Goal: Task Accomplishment & Management: Manage account settings

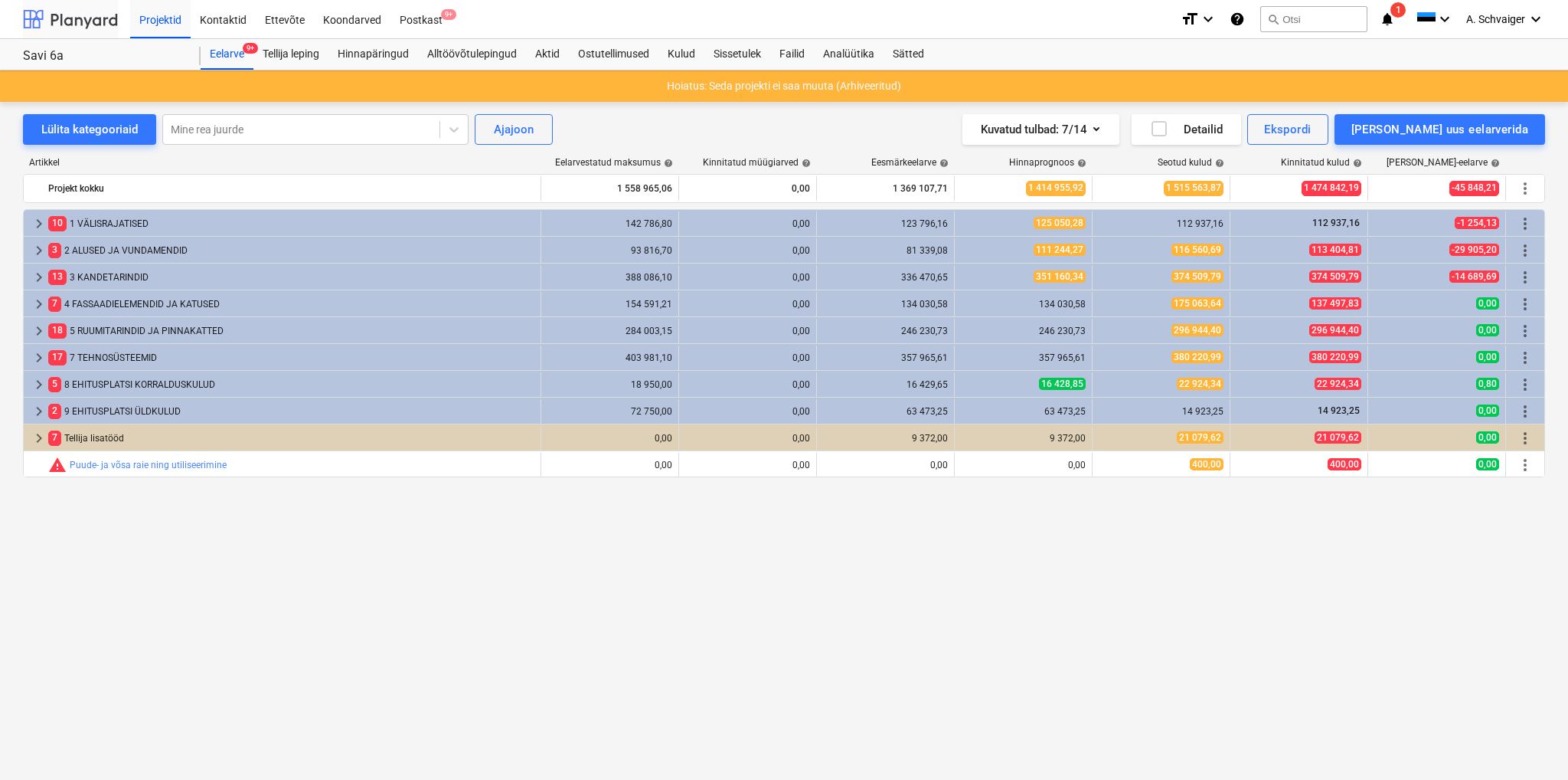
click at [94, 17] on div at bounding box center [70, 19] width 95 height 39
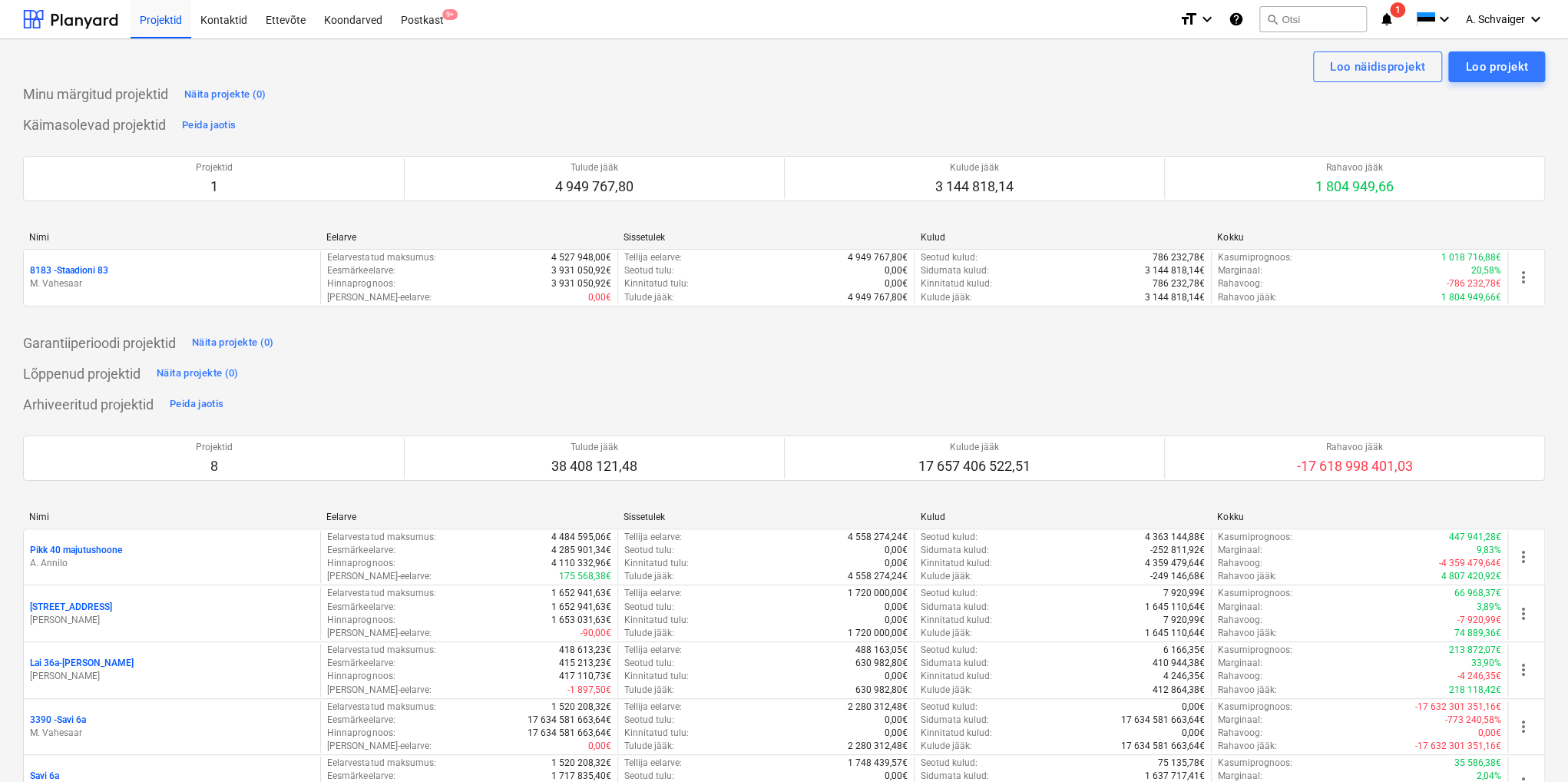
click at [98, 287] on p "M. Vahesaar" at bounding box center [172, 284] width 284 height 13
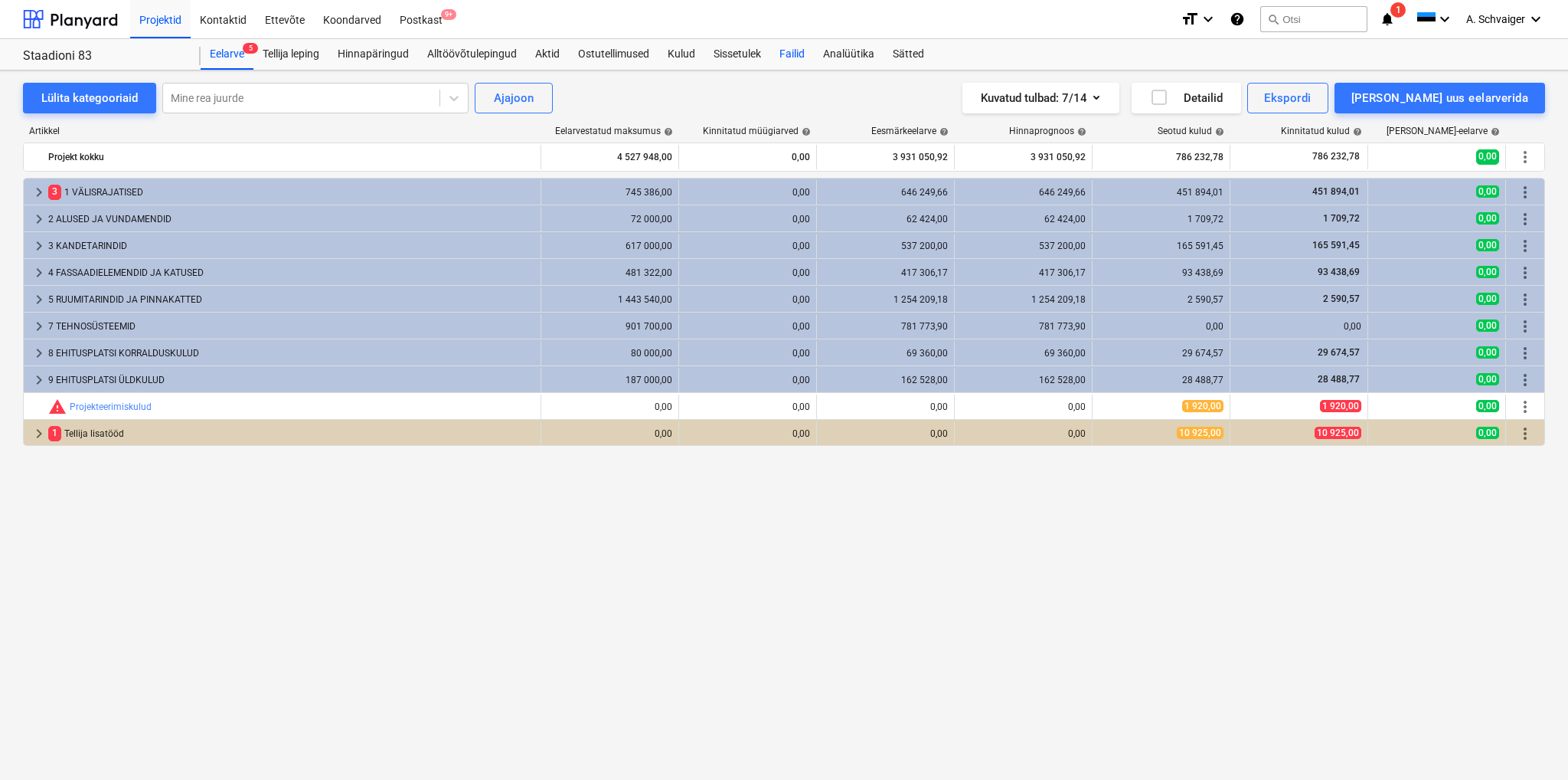
click at [800, 53] on div "Failid" at bounding box center [792, 54] width 44 height 31
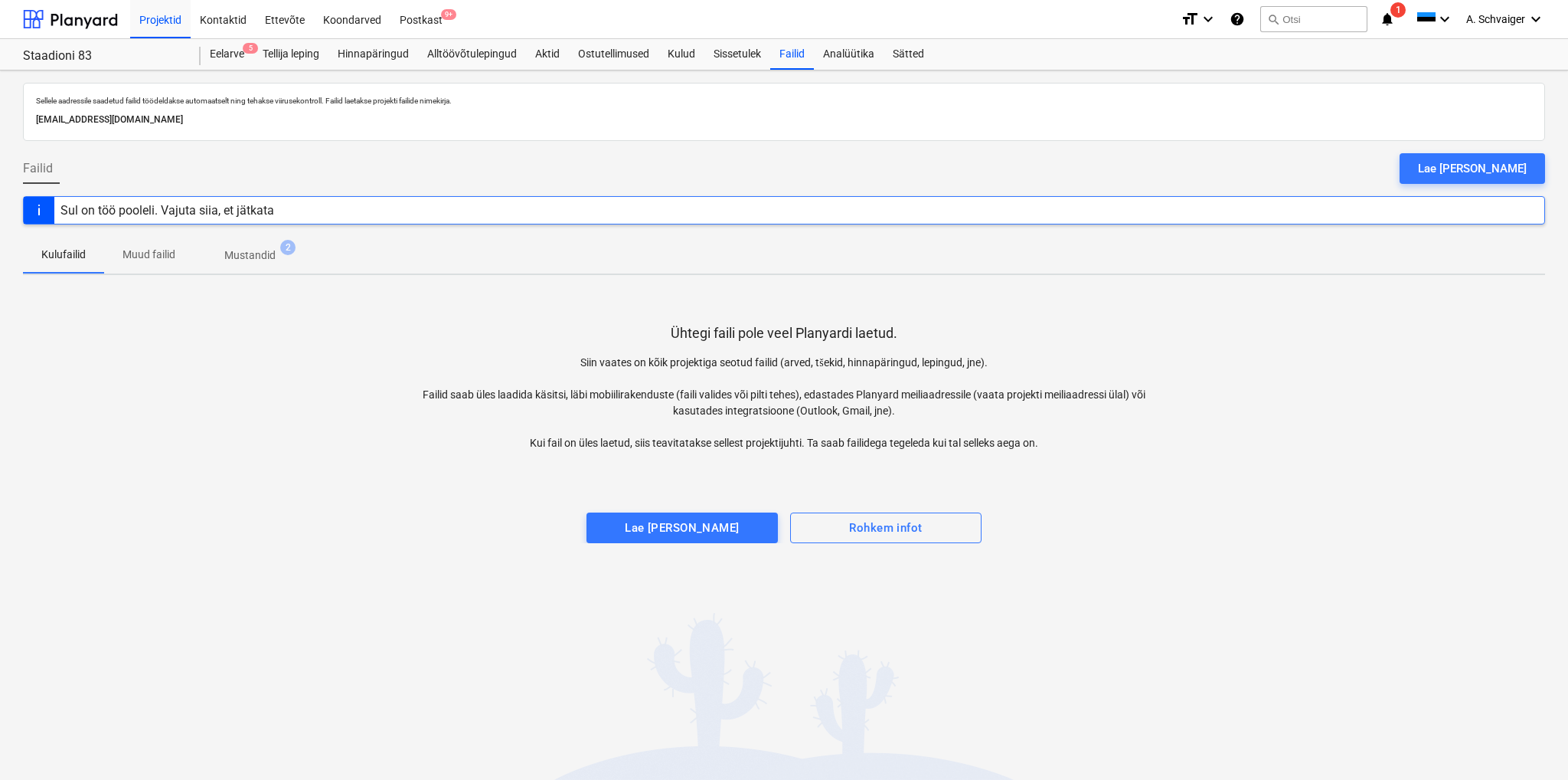
drag, startPoint x: 1482, startPoint y: 165, endPoint x: 1468, endPoint y: 166, distance: 14.0
click at [1482, 166] on div "Lae [PERSON_NAME]" at bounding box center [1472, 168] width 108 height 20
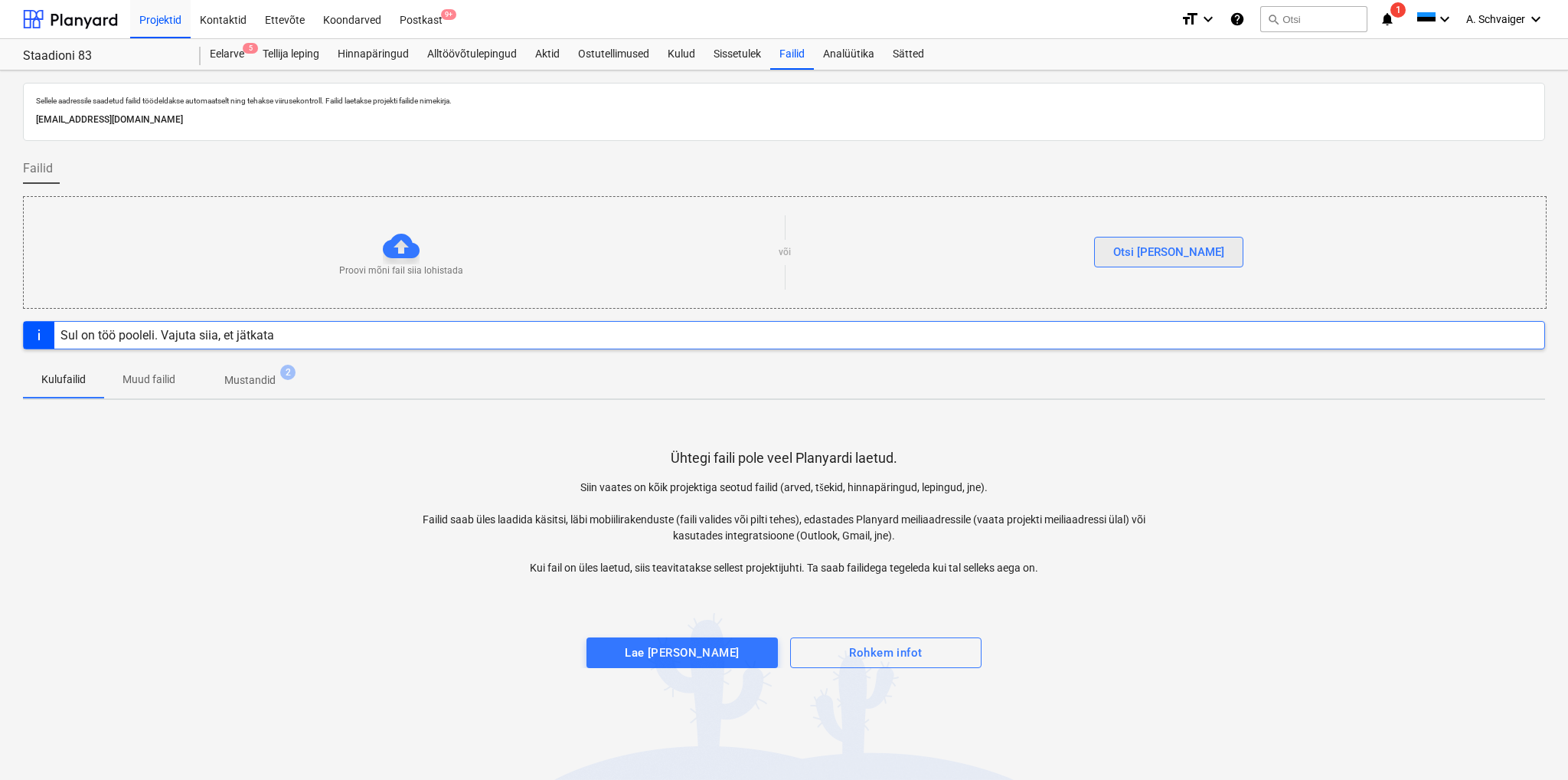
click at [1155, 255] on div "Otsi [PERSON_NAME]" at bounding box center [1169, 252] width 111 height 20
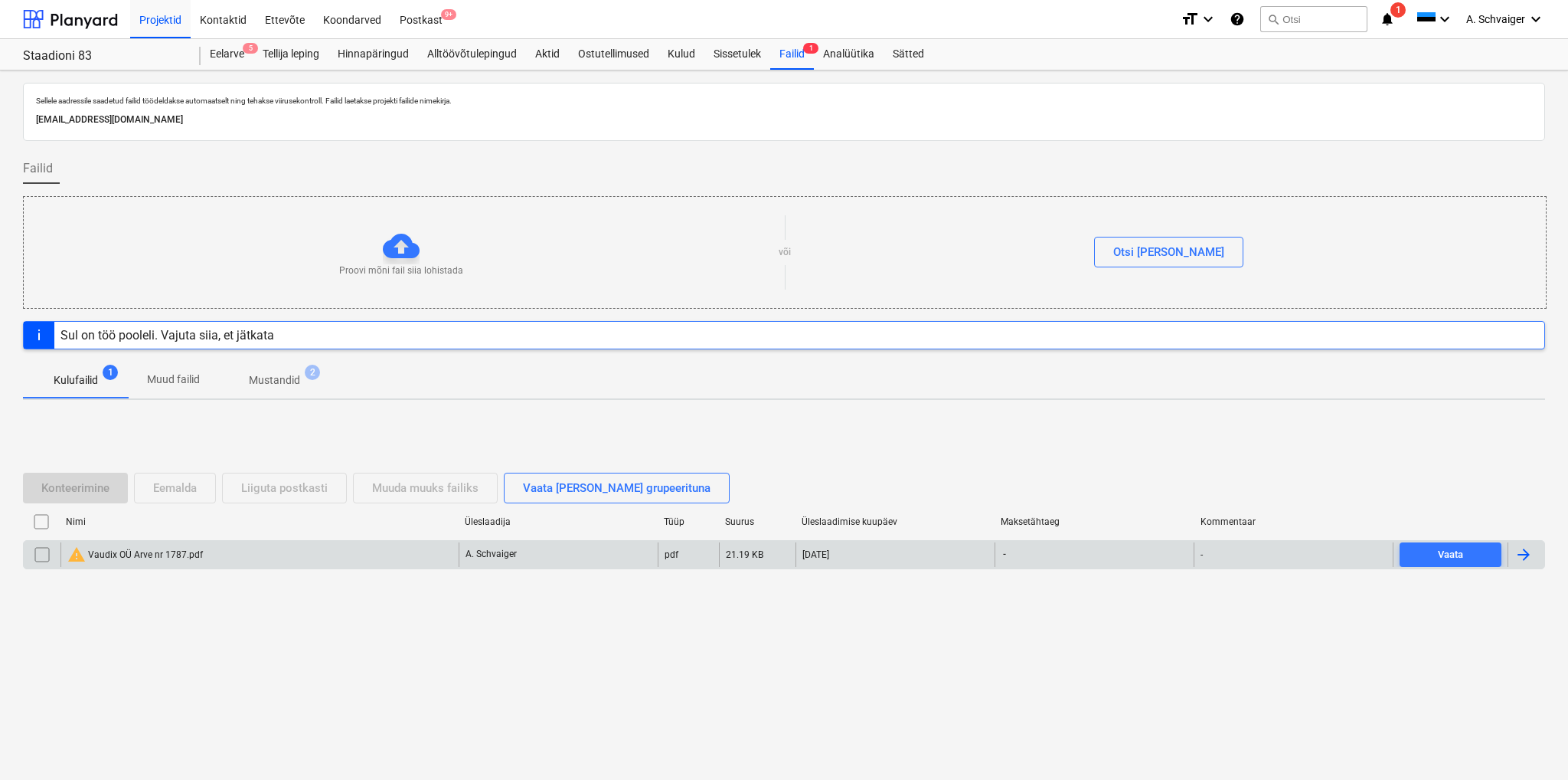
click at [45, 552] on input "checkbox" at bounding box center [42, 554] width 24 height 24
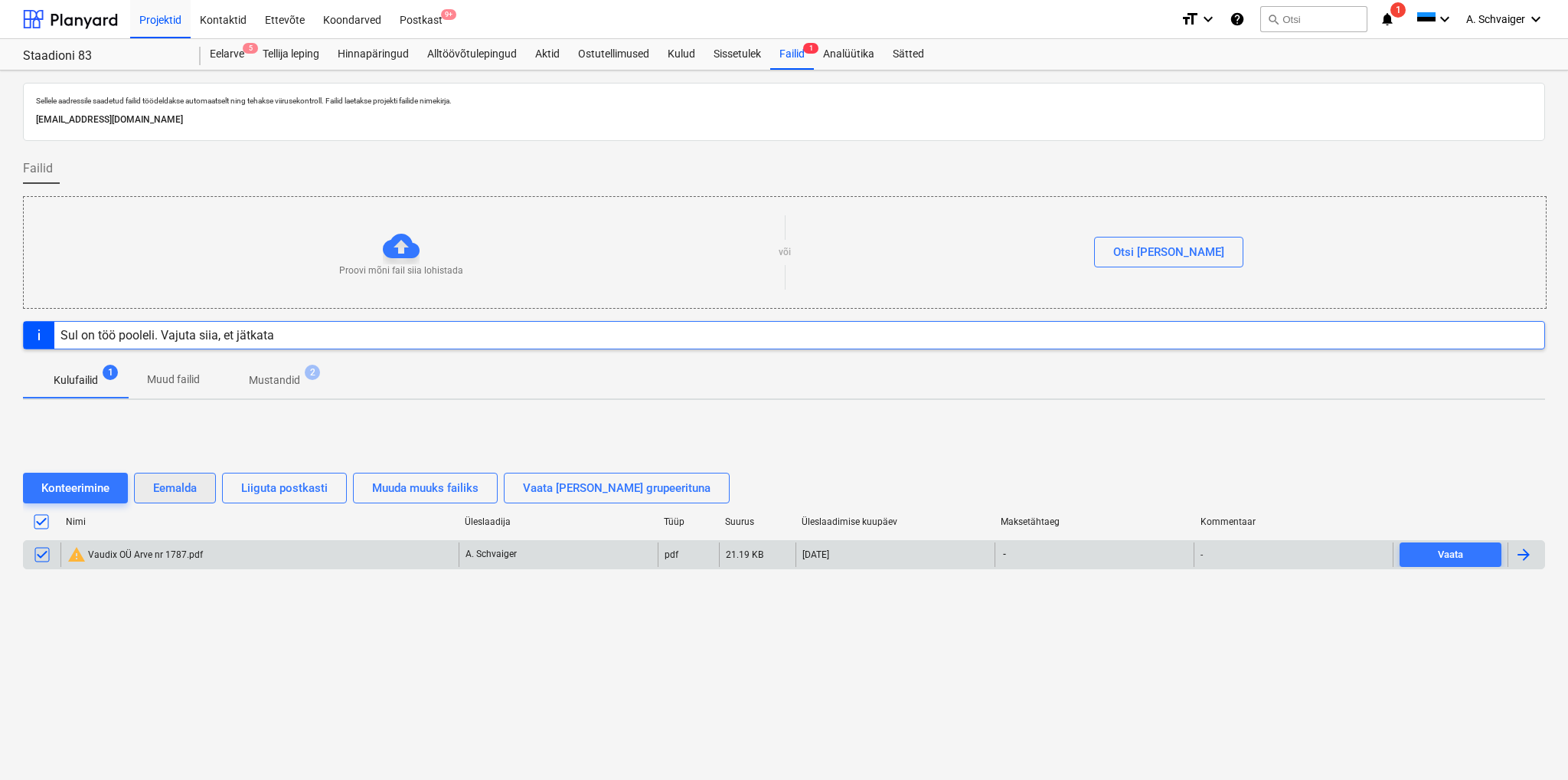
click at [179, 488] on div "Eemalda" at bounding box center [175, 488] width 44 height 20
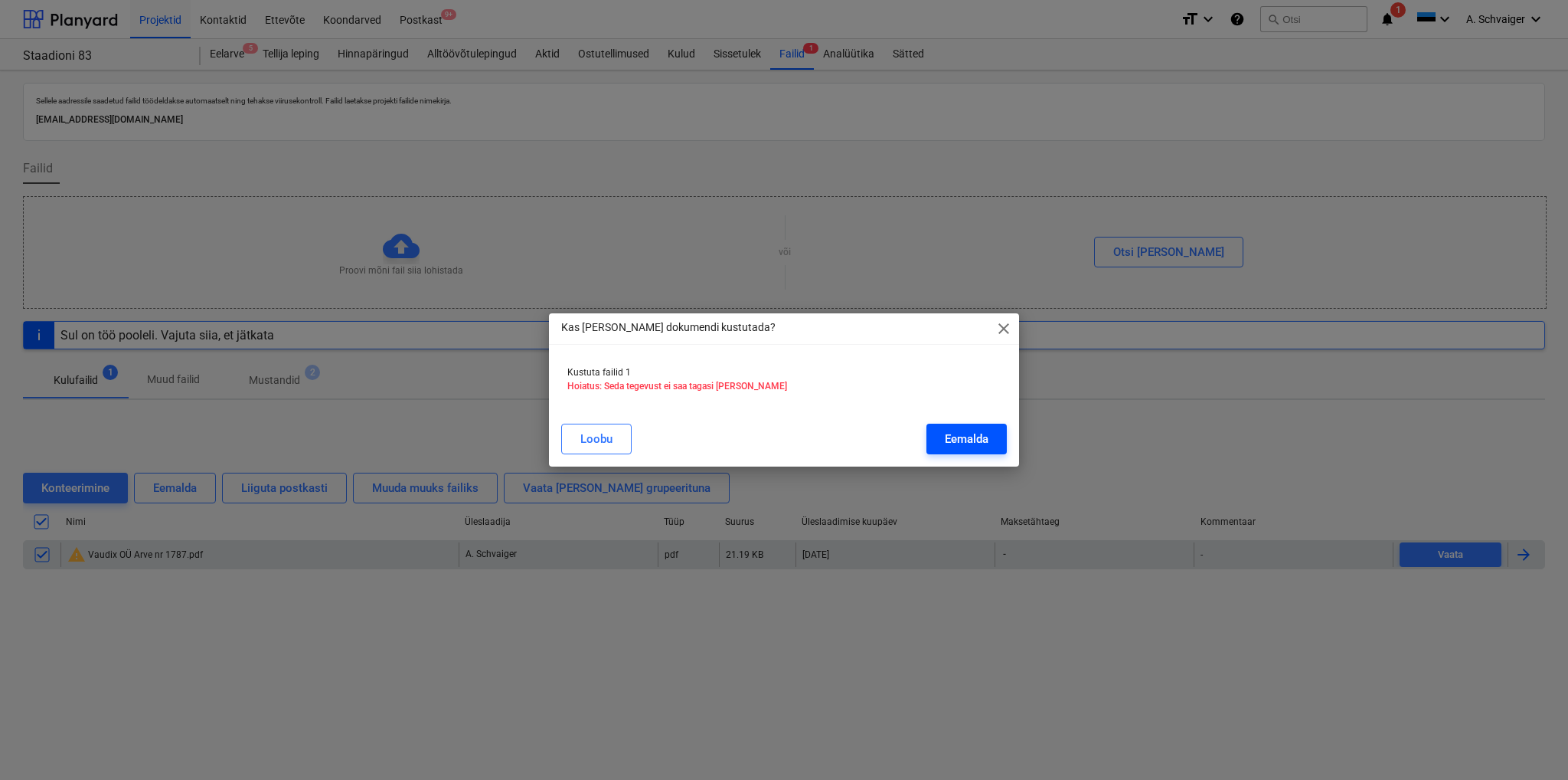
click at [969, 436] on div "Eemalda" at bounding box center [967, 439] width 44 height 20
